Goal: Task Accomplishment & Management: Manage account settings

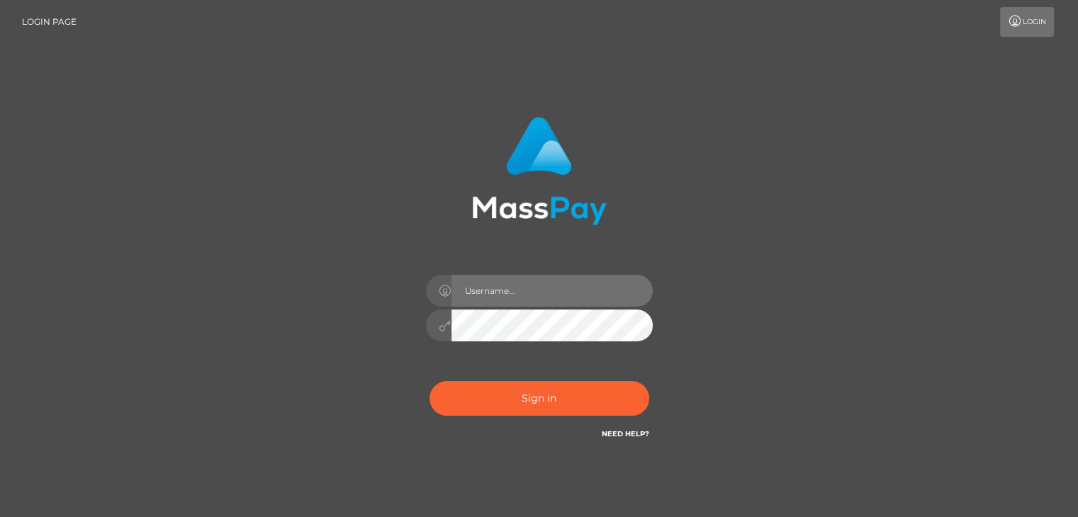
click at [523, 284] on input "text" at bounding box center [551, 291] width 201 height 32
type input "[EMAIL_ADDRESS][DOMAIN_NAME]"
click at [628, 434] on link "Need Help?" at bounding box center [625, 434] width 47 height 9
click at [620, 431] on link "Need Help?" at bounding box center [625, 434] width 47 height 9
click at [430, 381] on button "Sign in" at bounding box center [540, 398] width 220 height 35
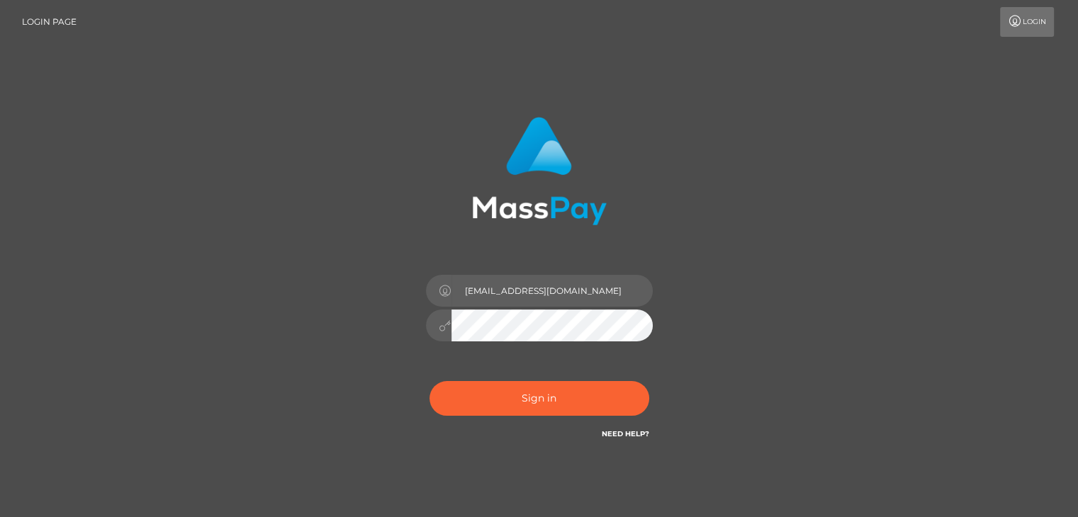
click at [430, 381] on button "Sign in" at bounding box center [540, 398] width 220 height 35
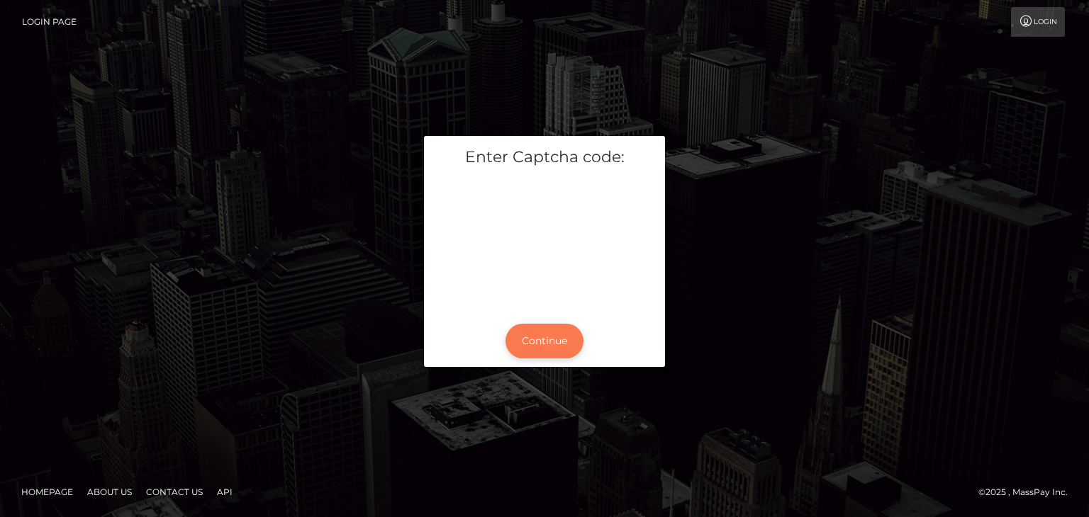
click at [530, 347] on button "Continue" at bounding box center [544, 341] width 78 height 35
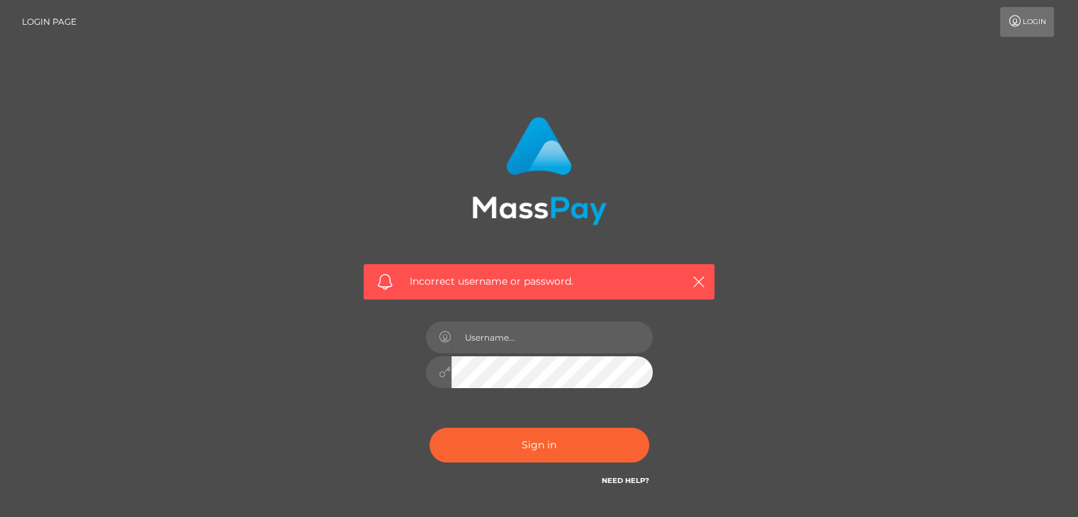
click at [606, 477] on link "Need Help?" at bounding box center [625, 480] width 47 height 9
click at [628, 480] on link "Need Help?" at bounding box center [625, 480] width 47 height 9
click at [524, 330] on input "text" at bounding box center [551, 338] width 201 height 32
type input "[EMAIL_ADDRESS][DOMAIN_NAME]"
click at [579, 390] on div "[EMAIL_ADDRESS][DOMAIN_NAME]" at bounding box center [539, 365] width 248 height 108
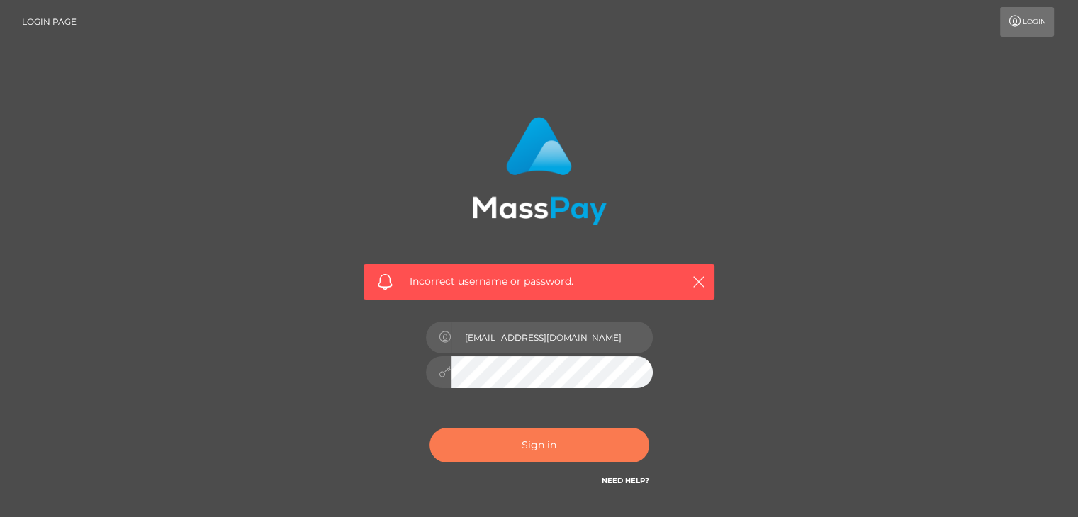
click at [551, 442] on button "Sign in" at bounding box center [540, 445] width 220 height 35
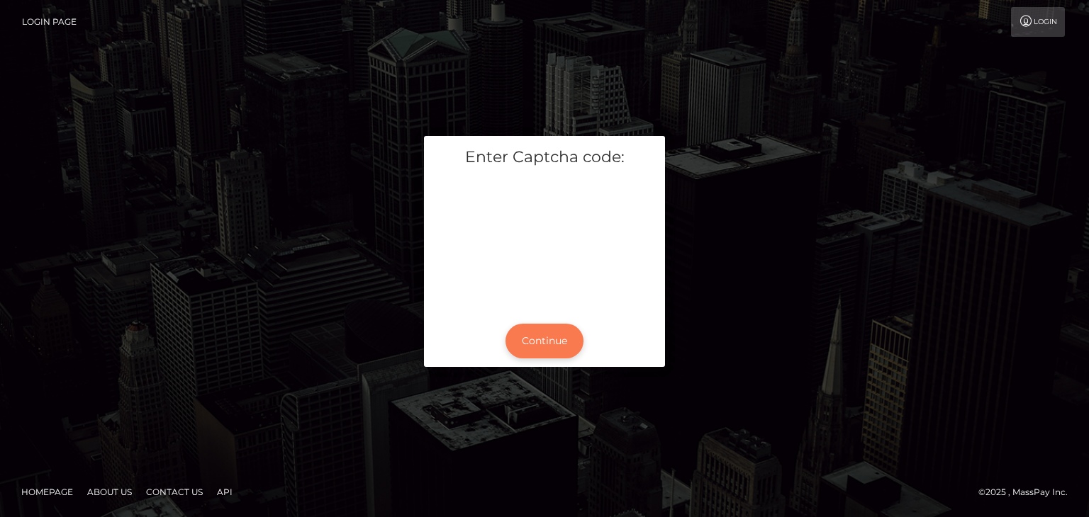
click at [536, 339] on button "Continue" at bounding box center [544, 341] width 78 height 35
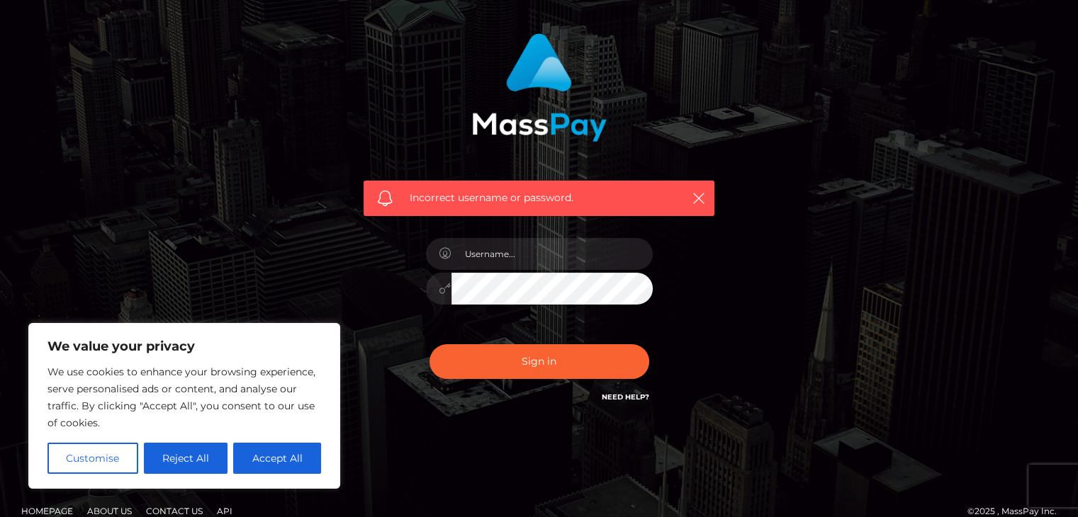
scroll to position [90, 0]
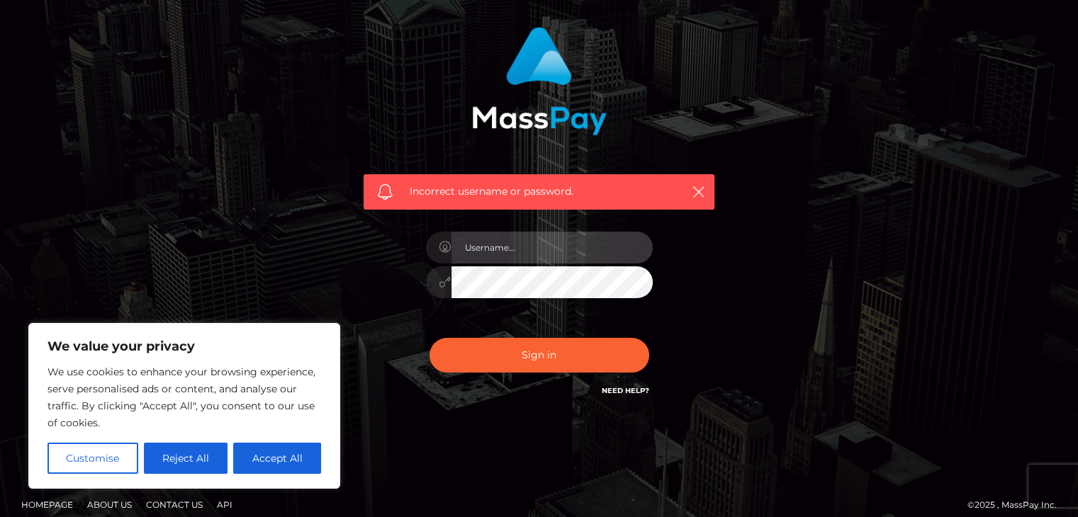
type input "[EMAIL_ADDRESS][DOMAIN_NAME]"
click at [622, 392] on link "Need Help?" at bounding box center [625, 390] width 47 height 9
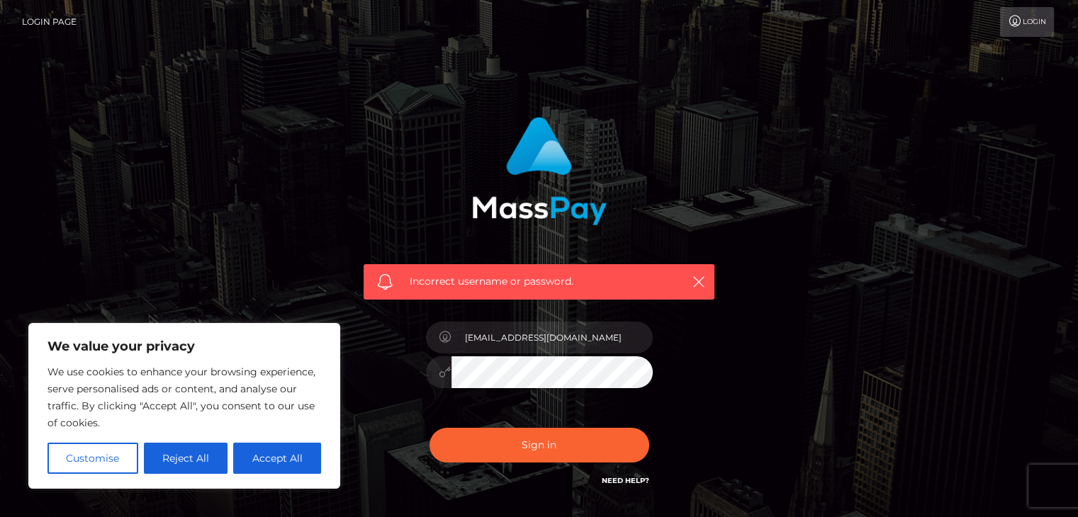
scroll to position [0, 0]
click at [1023, 17] on link "Login" at bounding box center [1027, 22] width 54 height 30
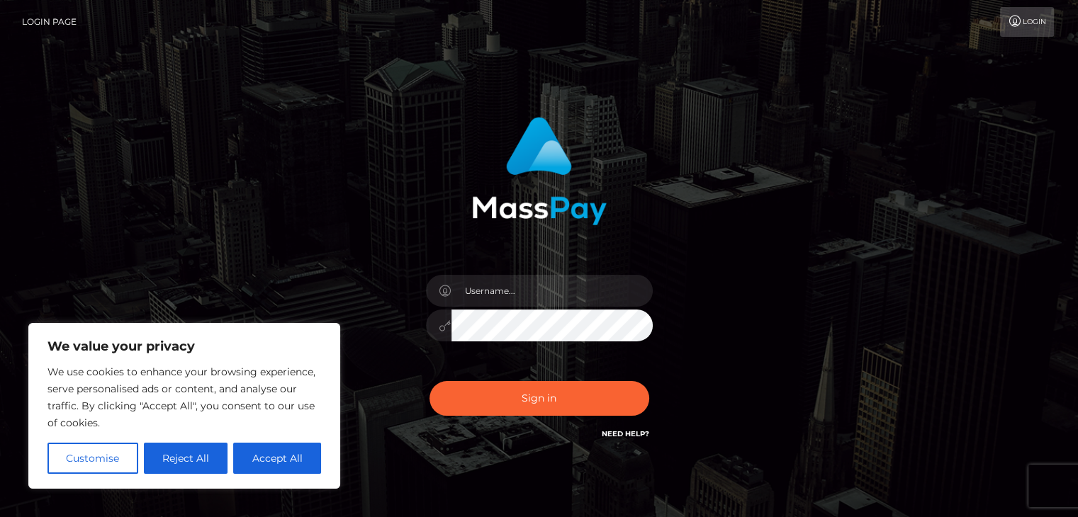
scroll to position [56, 0]
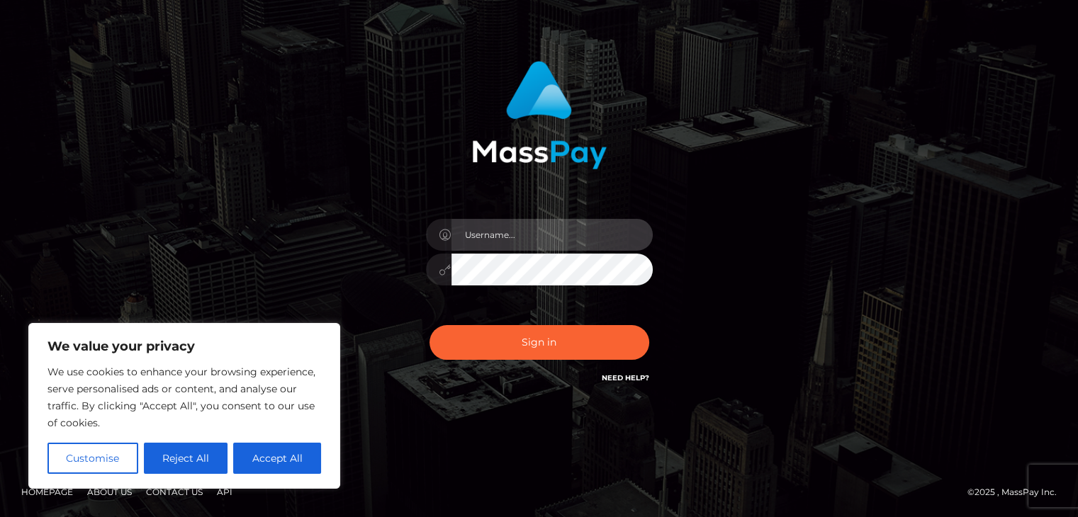
type input "[EMAIL_ADDRESS][DOMAIN_NAME]"
click at [616, 381] on link "Need Help?" at bounding box center [625, 378] width 47 height 9
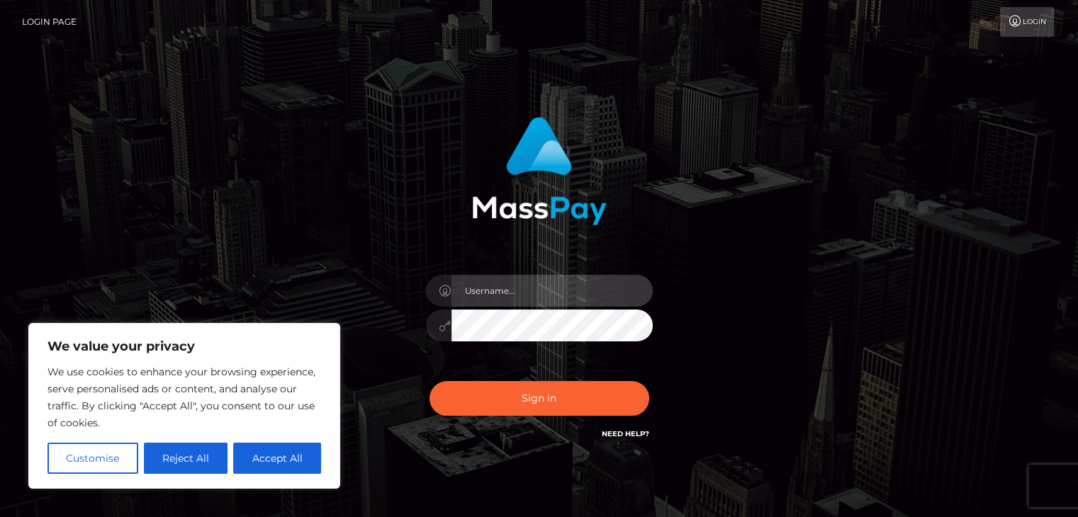
type input "[EMAIL_ADDRESS][DOMAIN_NAME]"
click at [430, 381] on button "Sign in" at bounding box center [540, 398] width 220 height 35
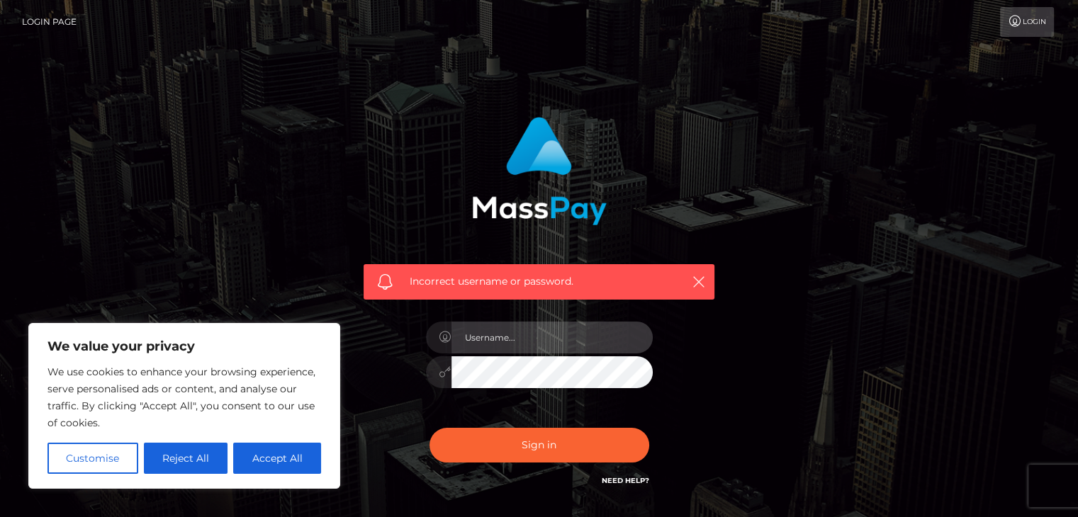
type input "[EMAIL_ADDRESS][DOMAIN_NAME]"
click at [430, 428] on button "Sign in" at bounding box center [540, 445] width 220 height 35
type input "[EMAIL_ADDRESS][DOMAIN_NAME]"
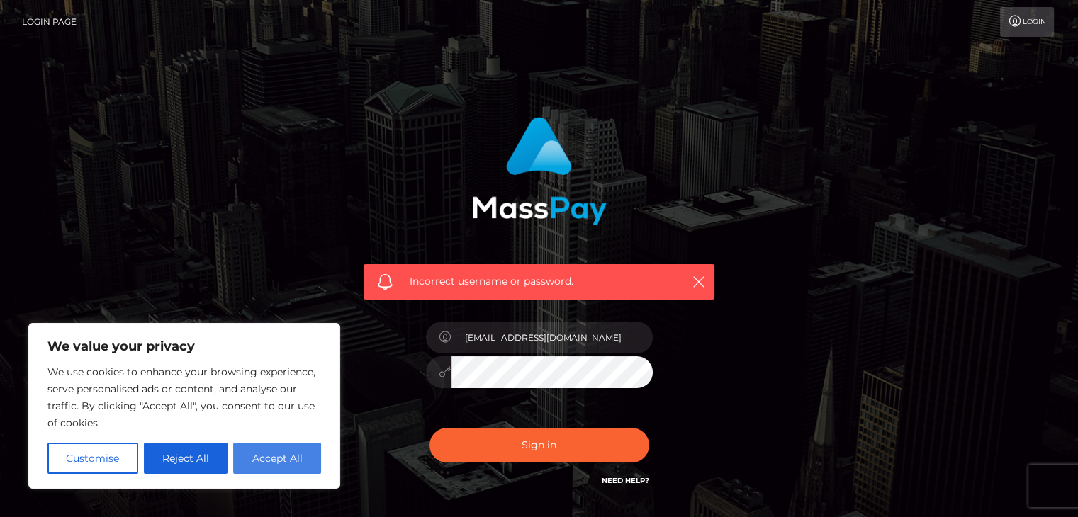
click at [269, 461] on button "Accept All" at bounding box center [277, 458] width 88 height 31
checkbox input "true"
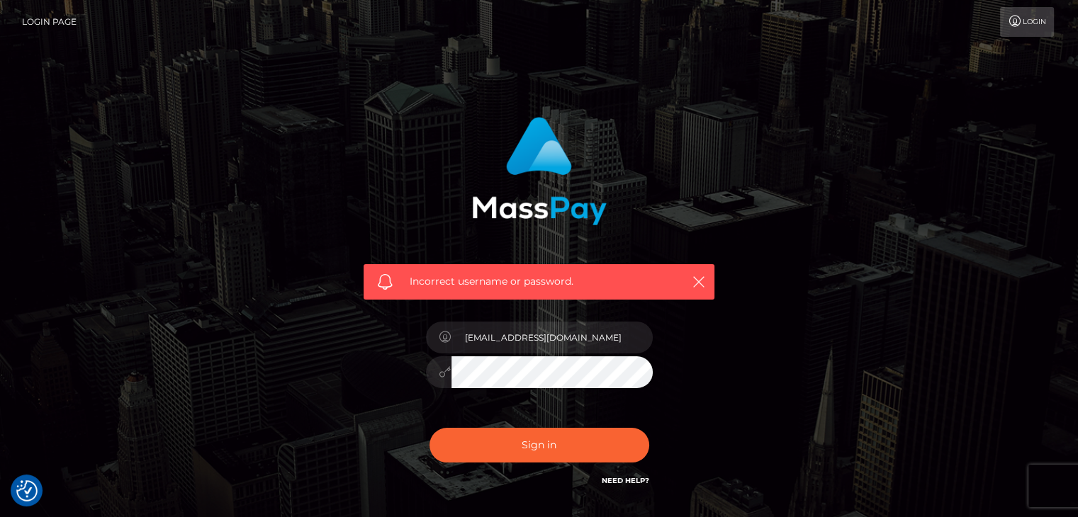
click at [430, 428] on button "Sign in" at bounding box center [540, 445] width 220 height 35
checkbox input "true"
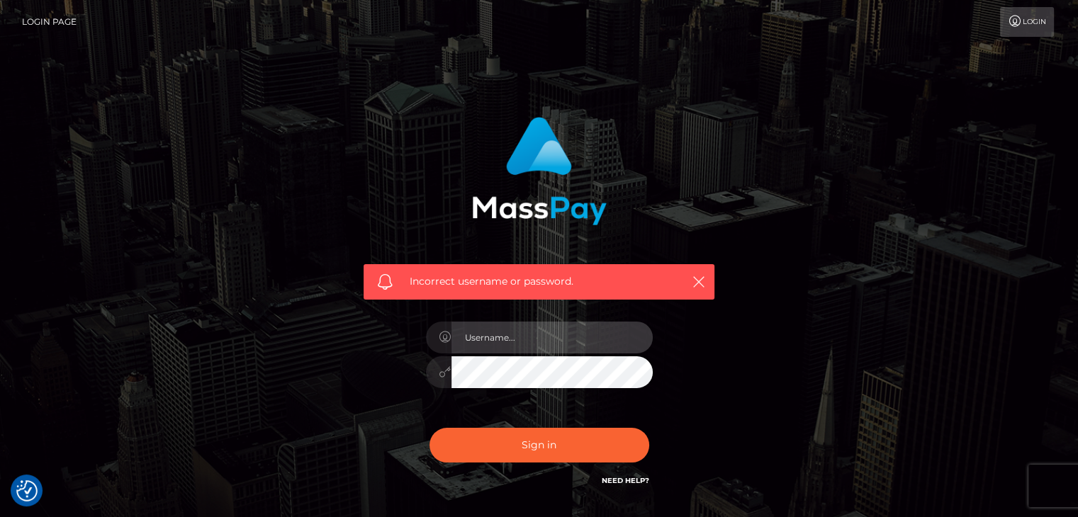
type input "royalruinerr@gmail.com"
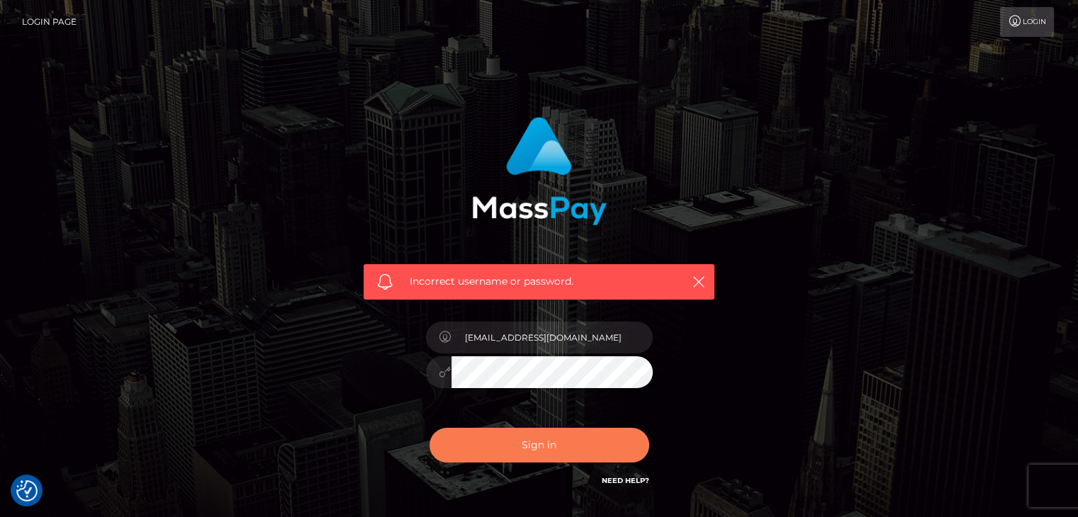
click at [487, 454] on button "Sign in" at bounding box center [540, 445] width 220 height 35
